Goal: Information Seeking & Learning: Find specific fact

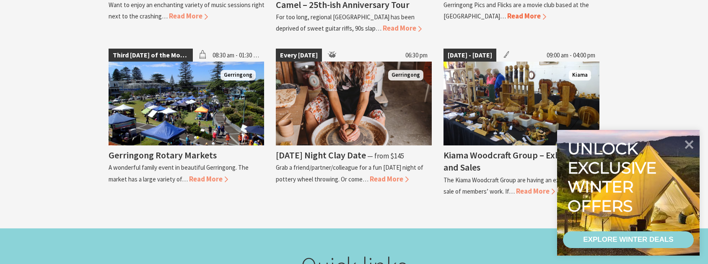
scroll to position [1049, 0]
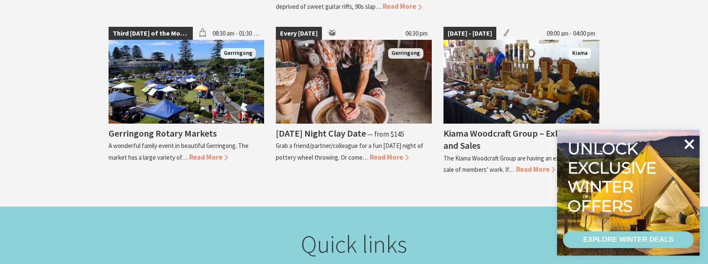
click at [691, 140] on icon at bounding box center [689, 144] width 20 height 20
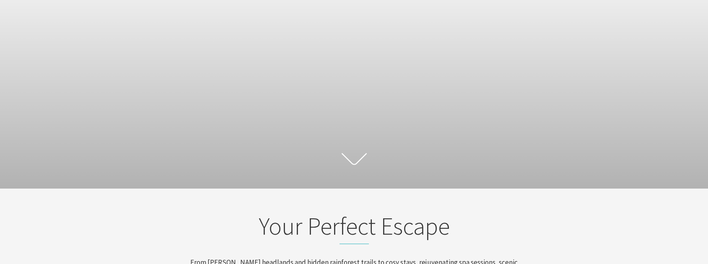
scroll to position [0, 0]
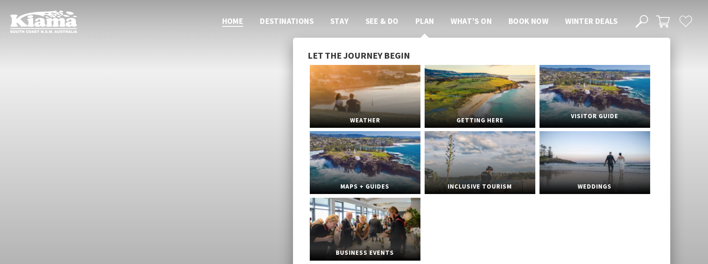
click at [620, 104] on link "Visitor Guide" at bounding box center [595, 96] width 111 height 63
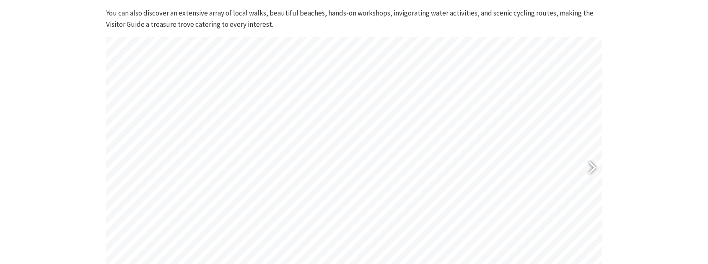
scroll to position [336, 0]
click at [586, 169] on div at bounding box center [588, 169] width 19 height 31
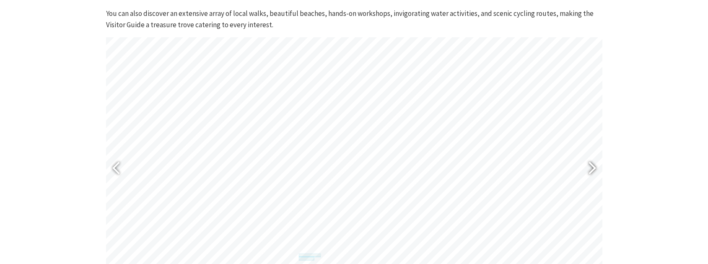
click at [586, 169] on div at bounding box center [588, 169] width 19 height 31
click at [121, 164] on div at bounding box center [119, 169] width 19 height 31
click at [589, 169] on div at bounding box center [588, 169] width 19 height 31
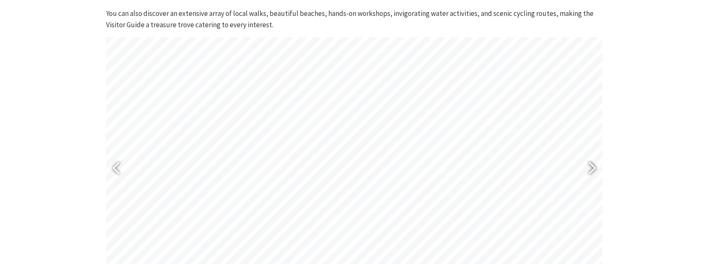
click at [589, 169] on div at bounding box center [588, 169] width 19 height 31
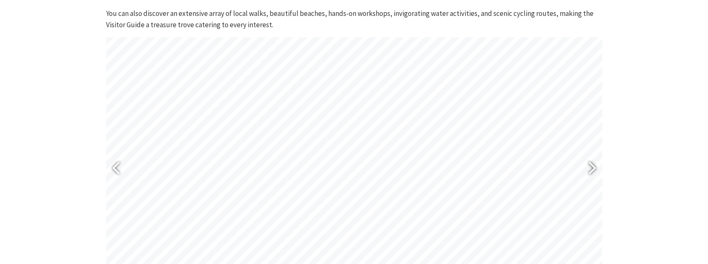
type input "25"
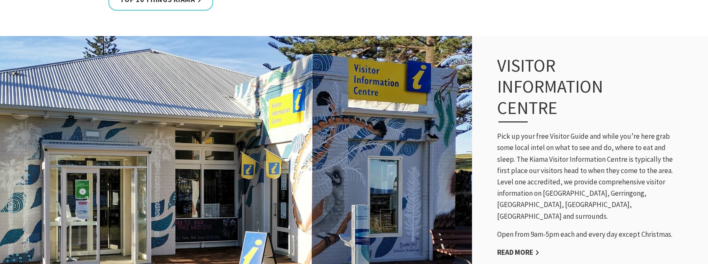
scroll to position [587, 0]
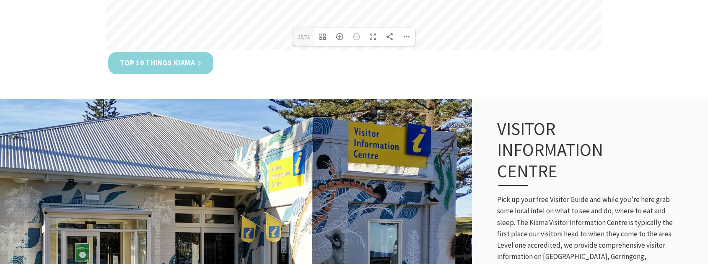
click at [164, 68] on link "Top 10 Things Kiama" at bounding box center [160, 63] width 105 height 22
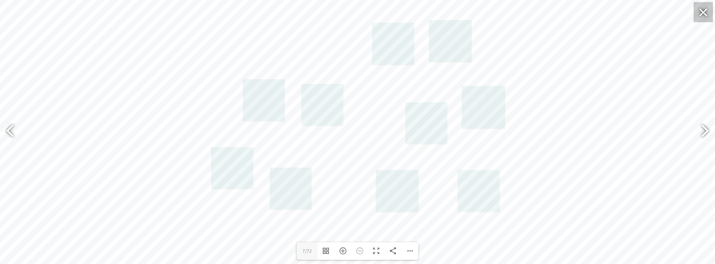
click at [700, 10] on div at bounding box center [702, 12] width 19 height 20
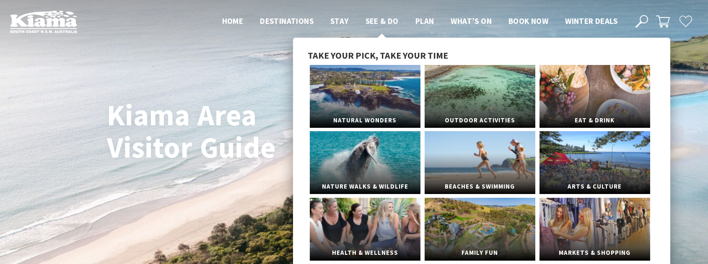
click at [392, 23] on span "See & Do" at bounding box center [382, 21] width 33 height 10
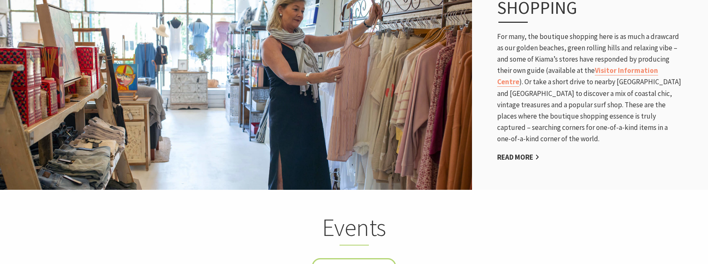
scroll to position [1594, 0]
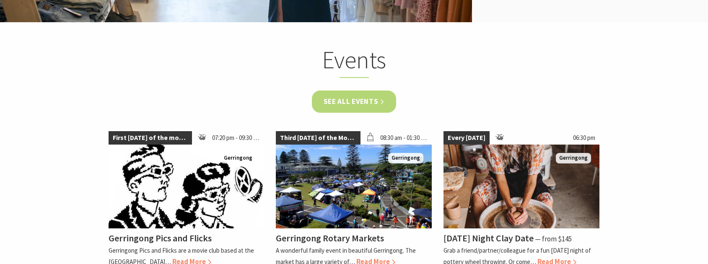
click at [355, 101] on link "See all Events" at bounding box center [354, 102] width 85 height 22
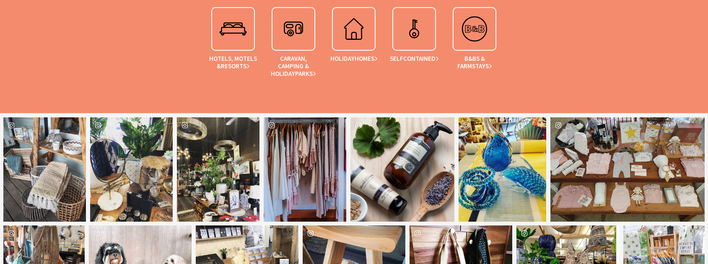
scroll to position [671, 0]
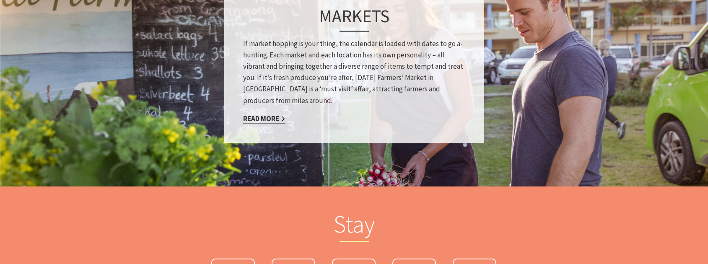
click at [256, 113] on div "Markets If market hopping is your thing, the calendar is loaded with dates to g…" at bounding box center [354, 66] width 260 height 155
click at [255, 121] on link "Read More" at bounding box center [264, 119] width 42 height 10
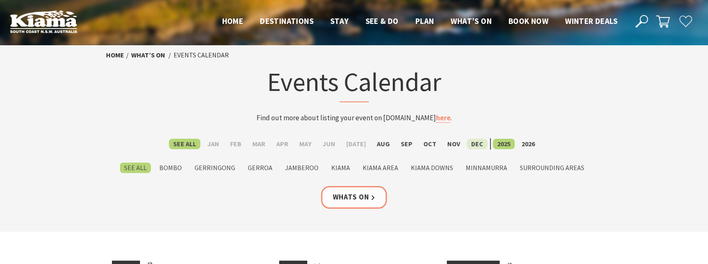
click at [470, 143] on label "Dec" at bounding box center [477, 144] width 21 height 10
click at [0, 0] on input "Dec" at bounding box center [0, 0] width 0 height 0
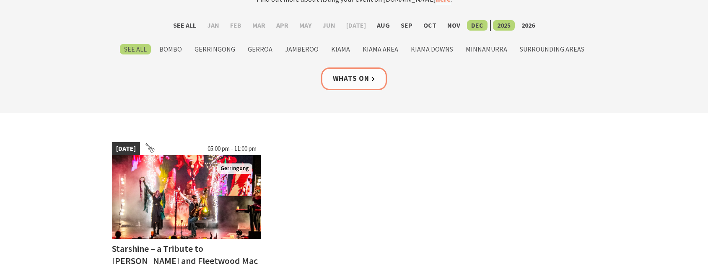
scroll to position [210, 0]
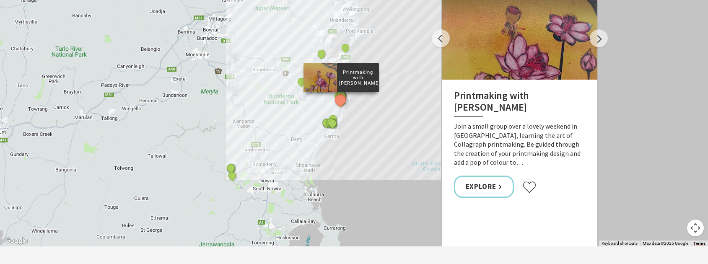
scroll to position [461, 0]
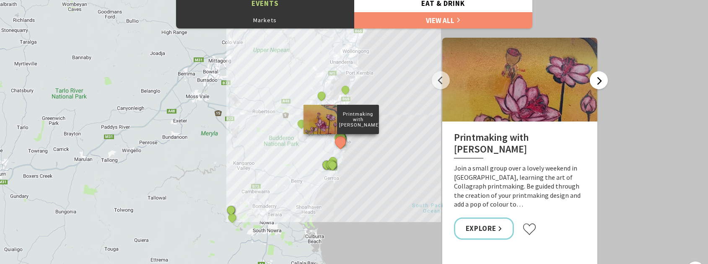
click at [598, 84] on button "Next" at bounding box center [599, 80] width 18 height 18
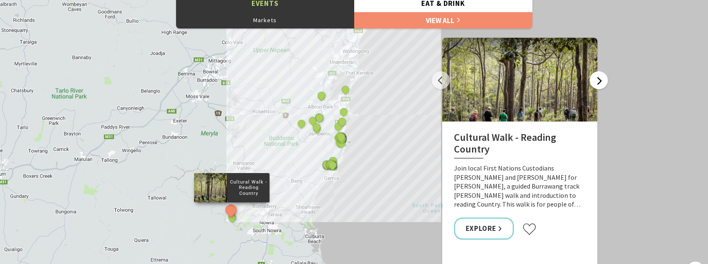
click at [598, 84] on button "Next" at bounding box center [599, 80] width 18 height 18
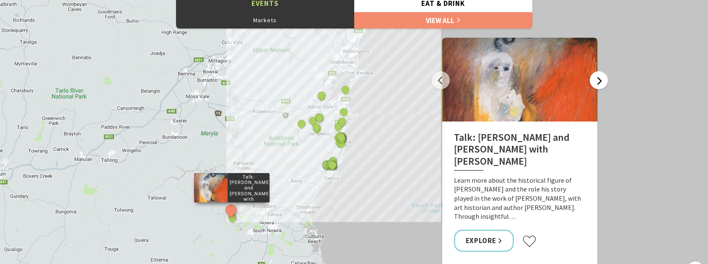
click at [598, 84] on button "Next" at bounding box center [599, 80] width 18 height 18
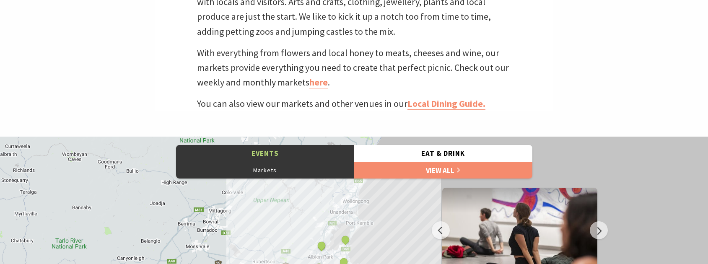
scroll to position [294, 0]
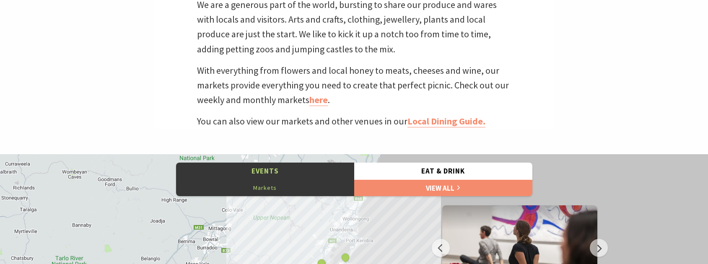
click at [278, 190] on button "Markets" at bounding box center [265, 188] width 178 height 17
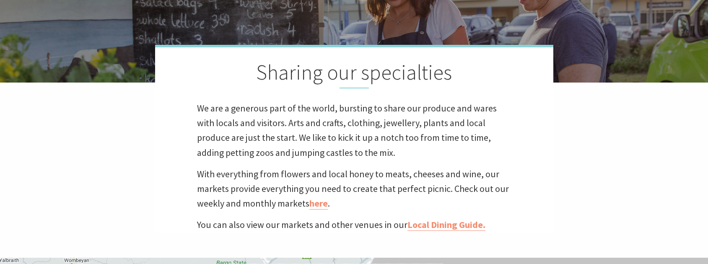
scroll to position [252, 0]
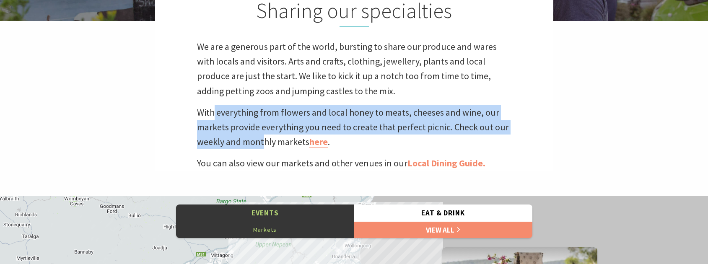
drag, startPoint x: 274, startPoint y: 114, endPoint x: 263, endPoint y: 144, distance: 32.6
click at [263, 144] on p "With everything from flowers and local honey to meats, cheeses and wine, our ma…" at bounding box center [354, 127] width 315 height 44
drag, startPoint x: 263, startPoint y: 144, endPoint x: 254, endPoint y: 141, distance: 9.8
click at [254, 141] on p "With everything from flowers and local honey to meats, cheeses and wine, our ma…" at bounding box center [354, 127] width 315 height 44
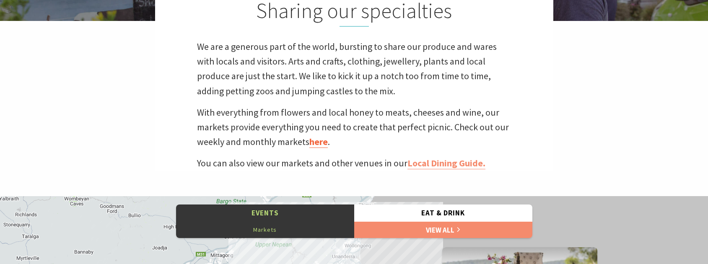
click at [320, 146] on link "here" at bounding box center [319, 142] width 18 height 12
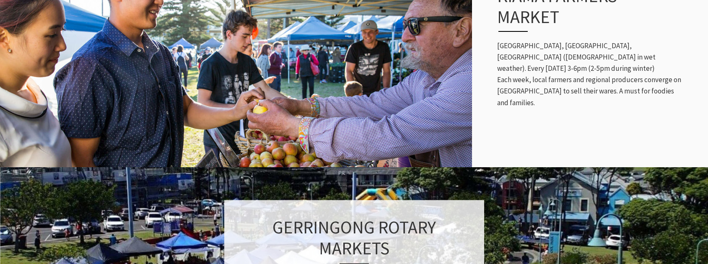
scroll to position [377, 0]
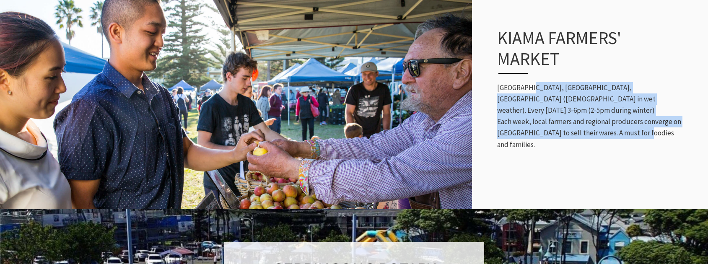
drag, startPoint x: 530, startPoint y: 98, endPoint x: 640, endPoint y: 145, distance: 119.9
click at [640, 145] on div "Kiama Farmers' Market Coronation Park, Surf Beach, Kiama (Kiama Uniting Church …" at bounding box center [589, 88] width 201 height 157
drag, startPoint x: 640, startPoint y: 145, endPoint x: 625, endPoint y: 143, distance: 15.3
click at [625, 143] on div "Kiama Farmers' Market Coronation Park, Surf Beach, Kiama (Kiama Uniting Church …" at bounding box center [589, 88] width 201 height 157
click at [623, 119] on p "Coronation Park, Surf Beach, Kiama (Kiama Uniting Church in wet weather). Every…" at bounding box center [589, 116] width 185 height 68
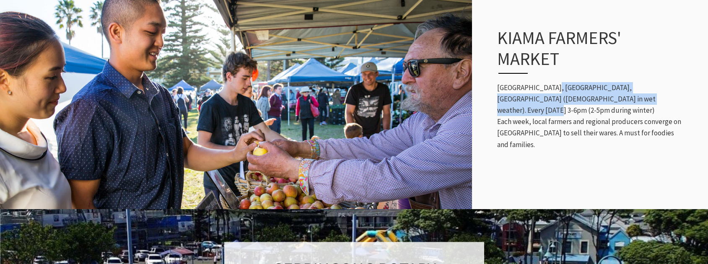
drag, startPoint x: 597, startPoint y: 105, endPoint x: 643, endPoint y: 111, distance: 46.9
click at [643, 111] on p "Coronation Park, Surf Beach, Kiama (Kiama Uniting Church in wet weather). Every…" at bounding box center [589, 116] width 185 height 68
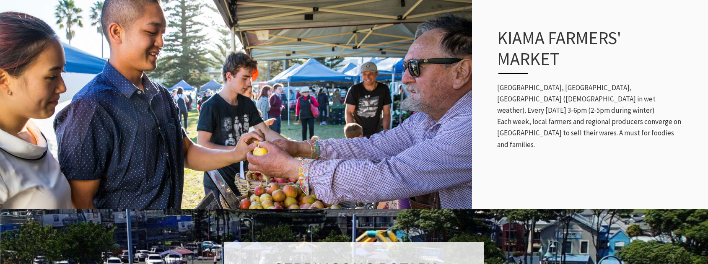
drag, startPoint x: 643, startPoint y: 111, endPoint x: 622, endPoint y: 126, distance: 26.5
click at [622, 126] on p "Coronation Park, Surf Beach, Kiama (Kiama Uniting Church in wet weather). Every…" at bounding box center [589, 116] width 185 height 68
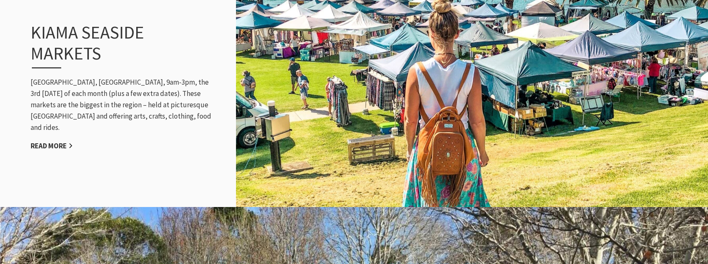
scroll to position [881, 0]
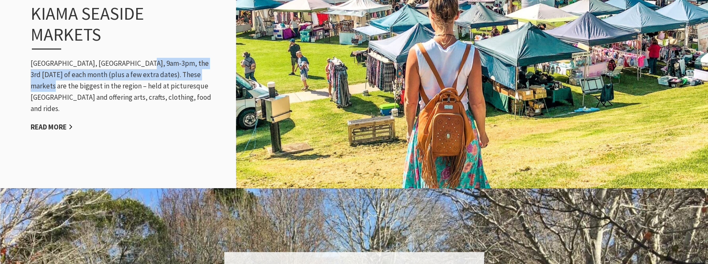
drag, startPoint x: 188, startPoint y: 67, endPoint x: 193, endPoint y: 78, distance: 12.6
click at [193, 78] on p "[GEOGRAPHIC_DATA], [GEOGRAPHIC_DATA], 9am-3pm, the 3rd [DATE] of each month (pl…" at bounding box center [123, 86] width 185 height 57
drag, startPoint x: 193, startPoint y: 78, endPoint x: 180, endPoint y: 77, distance: 13.9
click at [180, 77] on p "[GEOGRAPHIC_DATA], [GEOGRAPHIC_DATA], 9am-3pm, the 3rd [DATE] of each month (pl…" at bounding box center [123, 86] width 185 height 57
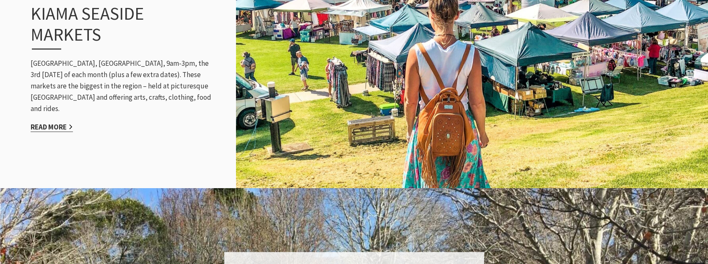
click at [64, 124] on link "Read More" at bounding box center [52, 127] width 42 height 10
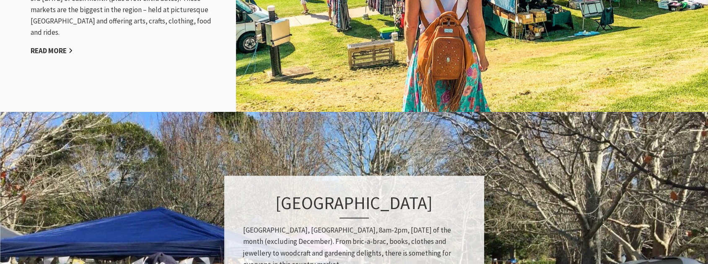
scroll to position [1049, 0]
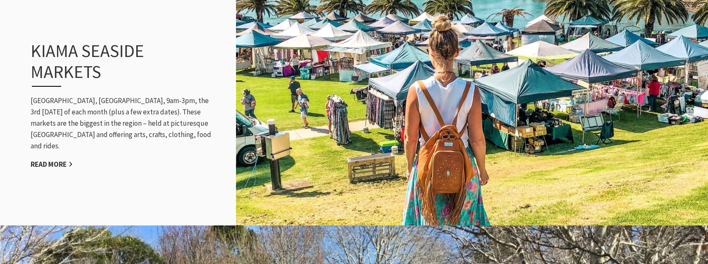
scroll to position [839, 0]
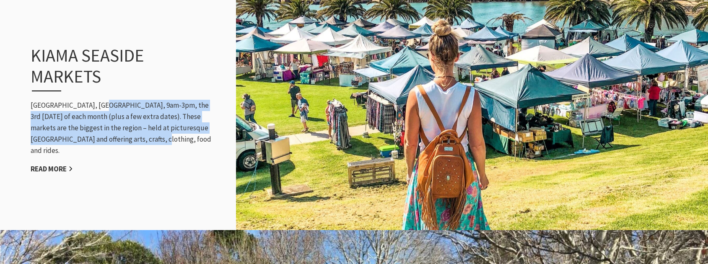
drag, startPoint x: 155, startPoint y: 116, endPoint x: 172, endPoint y: 143, distance: 32.6
click at [172, 143] on p "[GEOGRAPHIC_DATA], [GEOGRAPHIC_DATA], 9am-3pm, the 3rd [DATE] of each month (pl…" at bounding box center [123, 128] width 185 height 57
drag, startPoint x: 172, startPoint y: 143, endPoint x: 168, endPoint y: 147, distance: 5.4
click at [168, 147] on p "[GEOGRAPHIC_DATA], [GEOGRAPHIC_DATA], 9am-3pm, the 3rd [DATE] of each month (pl…" at bounding box center [123, 128] width 185 height 57
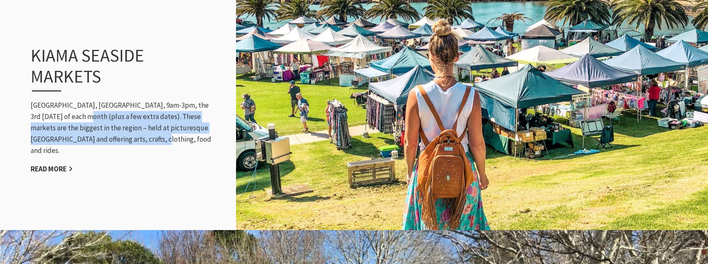
drag, startPoint x: 152, startPoint y: 145, endPoint x: 67, endPoint y: 117, distance: 89.0
click at [67, 117] on p "[GEOGRAPHIC_DATA], [GEOGRAPHIC_DATA], 9am-3pm, the 3rd [DATE] of each month (pl…" at bounding box center [123, 128] width 185 height 57
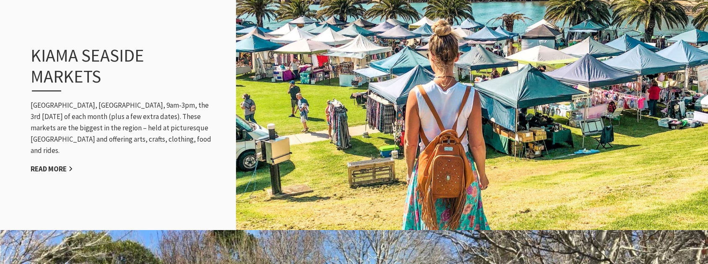
click at [64, 120] on p "[GEOGRAPHIC_DATA], [GEOGRAPHIC_DATA], 9am-3pm, the 3rd [DATE] of each month (pl…" at bounding box center [123, 128] width 185 height 57
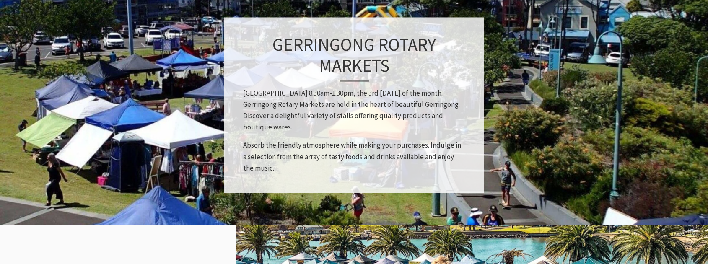
scroll to position [587, 0]
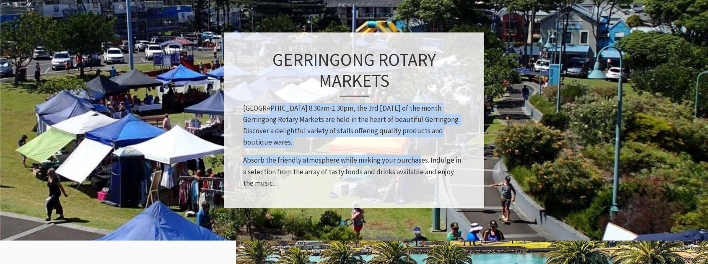
drag, startPoint x: 280, startPoint y: 107, endPoint x: 411, endPoint y: 160, distance: 141.3
click at [411, 160] on div "Gerringong Rotary Markets [GEOGRAPHIC_DATA] 8.30am-1.30pm, the 3rd [DATE] of th…" at bounding box center [354, 120] width 260 height 176
drag, startPoint x: 411, startPoint y: 160, endPoint x: 353, endPoint y: 153, distance: 58.3
click at [353, 153] on div "Gerringong Rotary Markets [GEOGRAPHIC_DATA] 8.30am-1.30pm, the 3rd [DATE] of th…" at bounding box center [354, 120] width 260 height 176
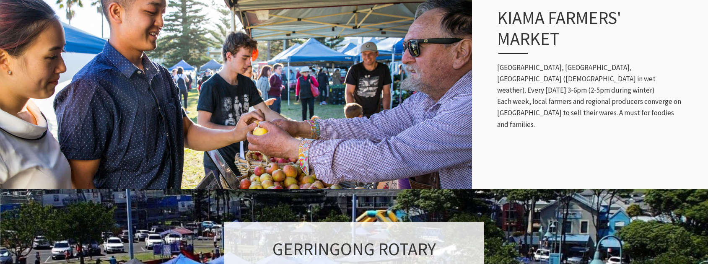
scroll to position [377, 0]
